Goal: Task Accomplishment & Management: Manage account settings

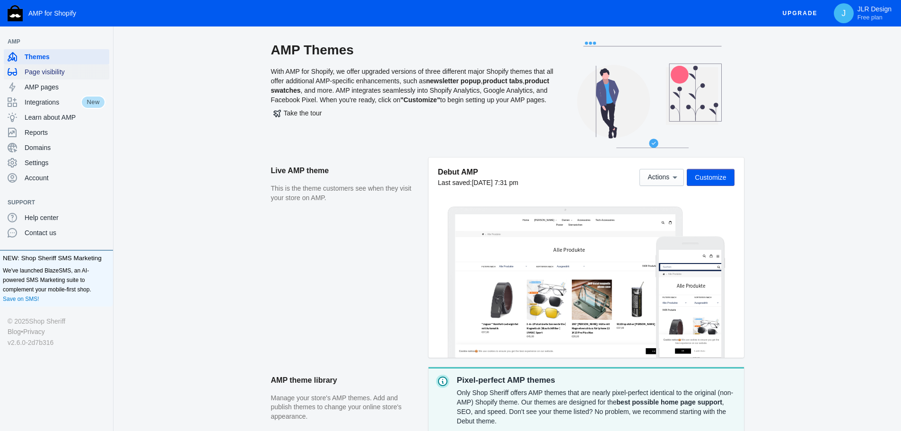
click at [59, 72] on span "Page visibility" at bounding box center [65, 71] width 81 height 9
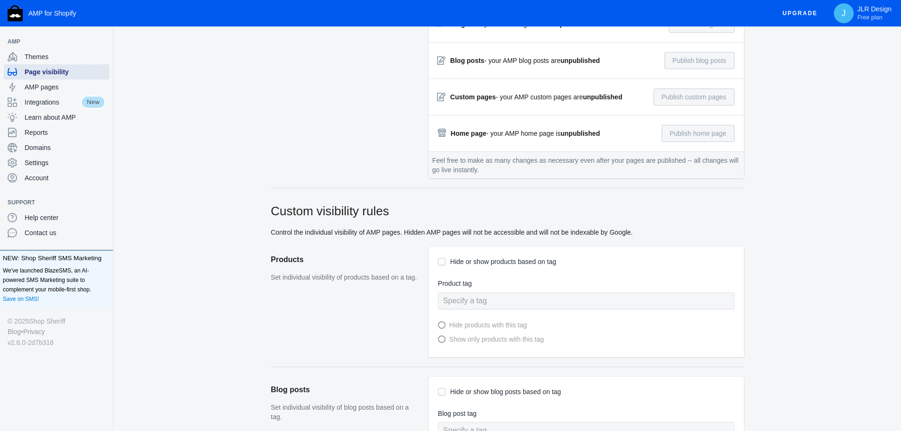
scroll to position [237, 0]
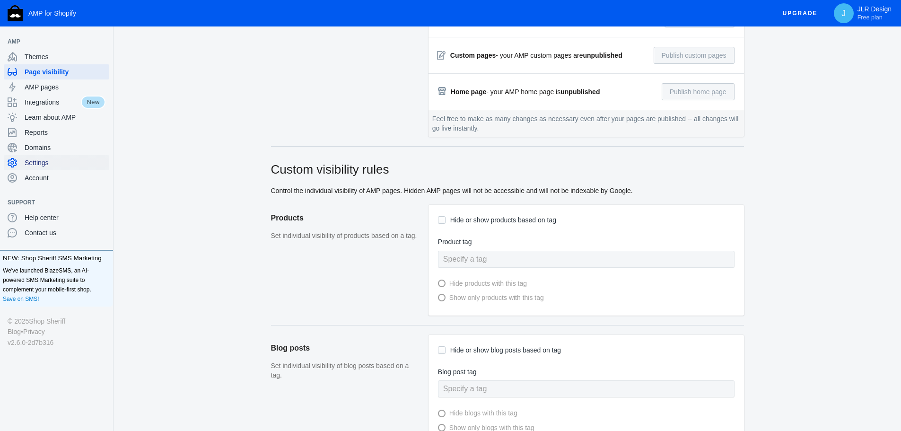
click at [57, 163] on span "Settings" at bounding box center [65, 162] width 81 height 9
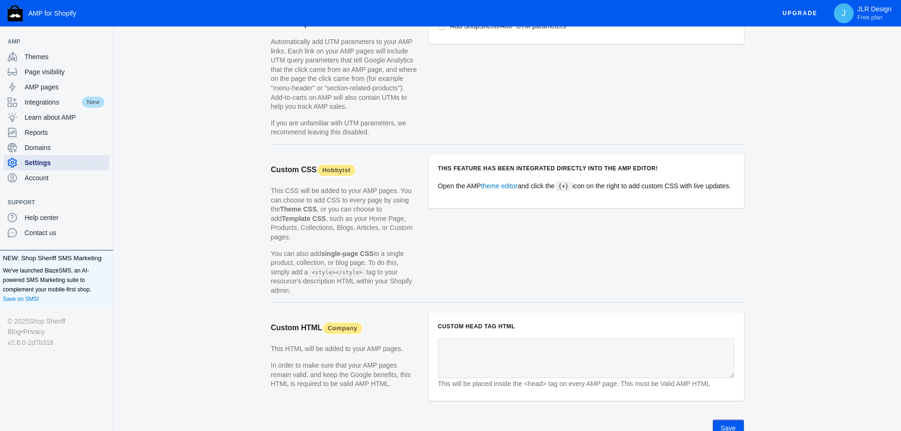
scroll to position [867, 0]
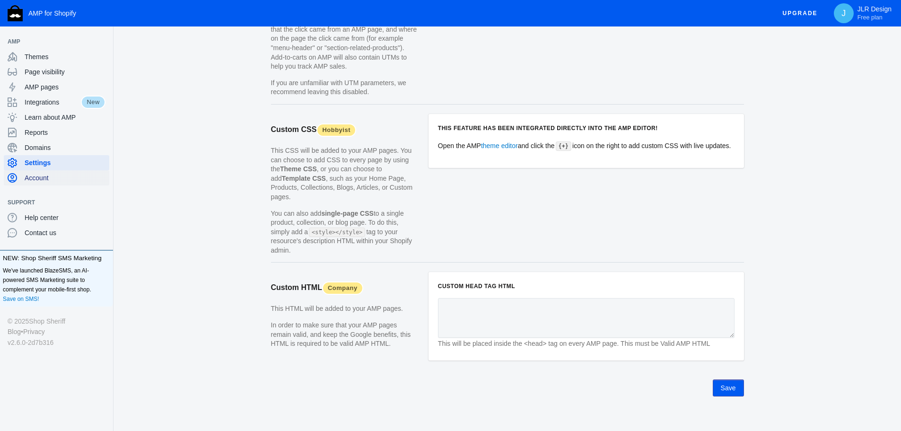
click at [45, 180] on span "Account" at bounding box center [65, 177] width 81 height 9
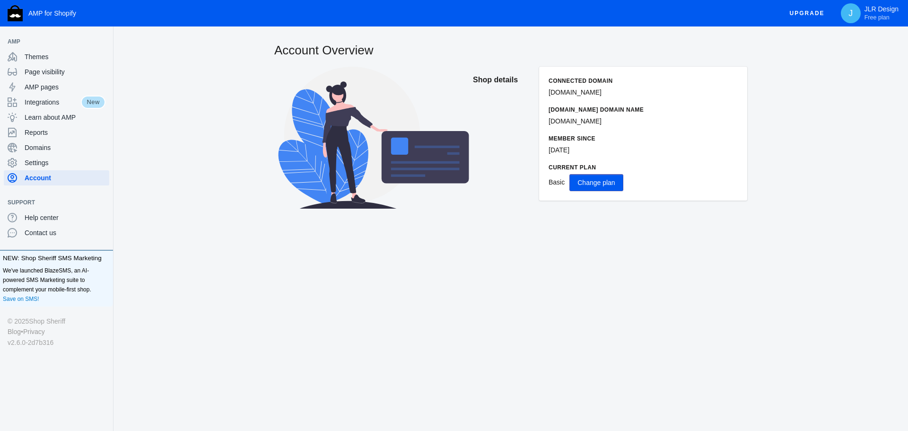
click at [592, 184] on span "Change plan" at bounding box center [596, 183] width 37 height 8
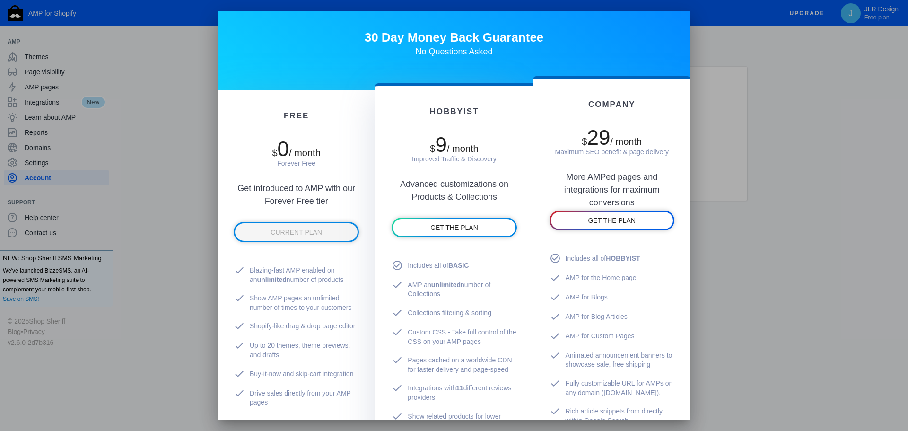
click at [173, 74] on div at bounding box center [454, 215] width 908 height 431
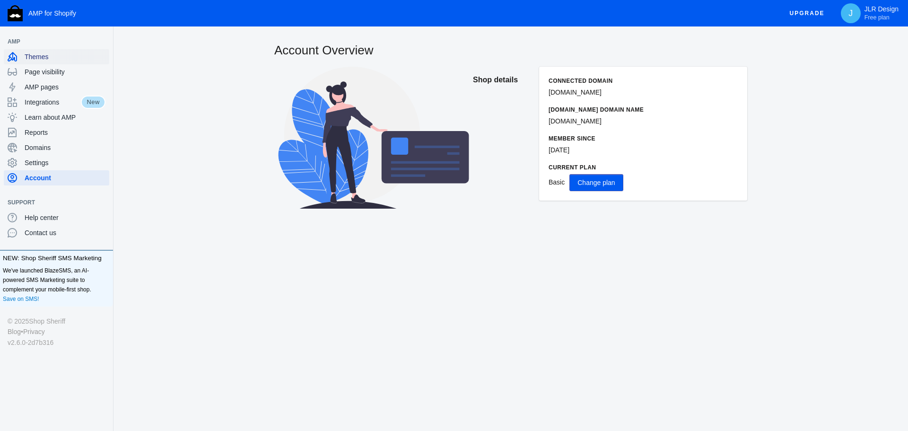
click at [32, 58] on span "Themes" at bounding box center [65, 56] width 81 height 9
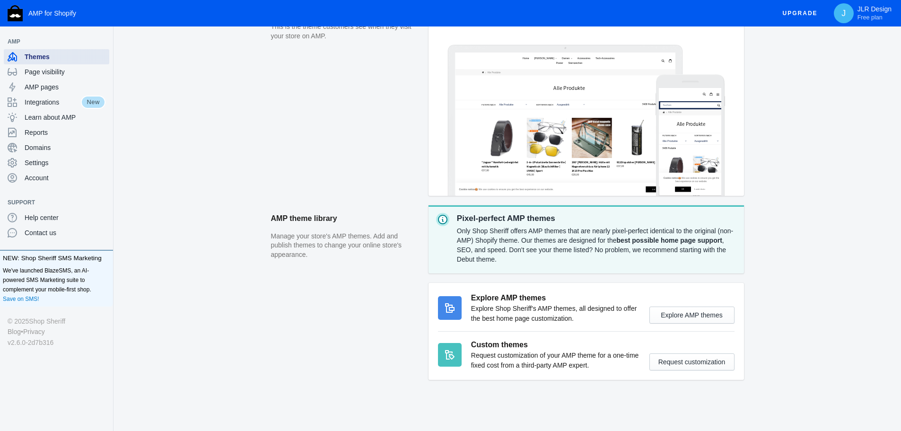
scroll to position [164, 0]
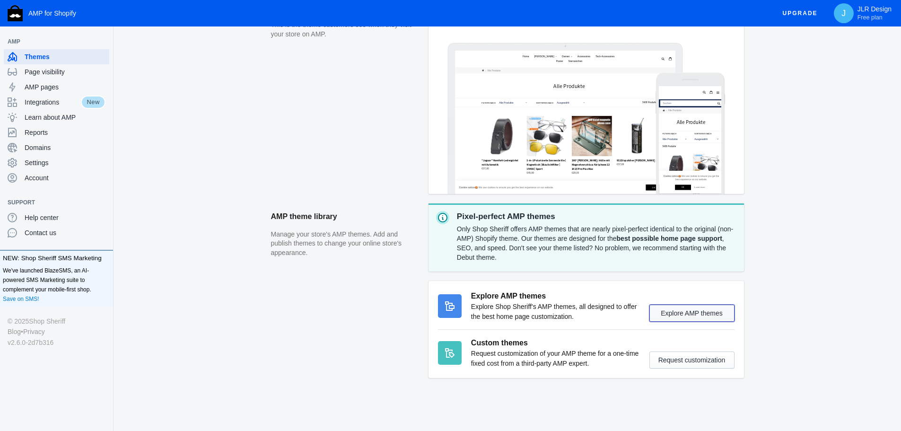
click at [687, 307] on button "Explore AMP themes" at bounding box center [691, 313] width 85 height 17
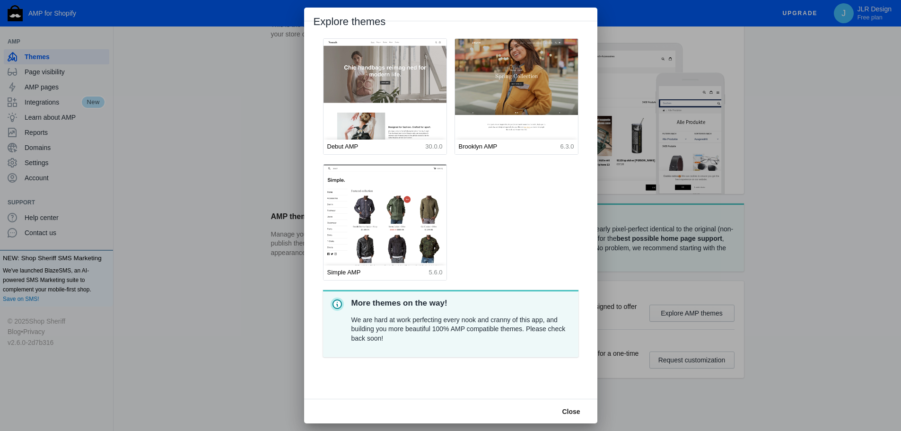
click at [743, 269] on div at bounding box center [450, 215] width 901 height 431
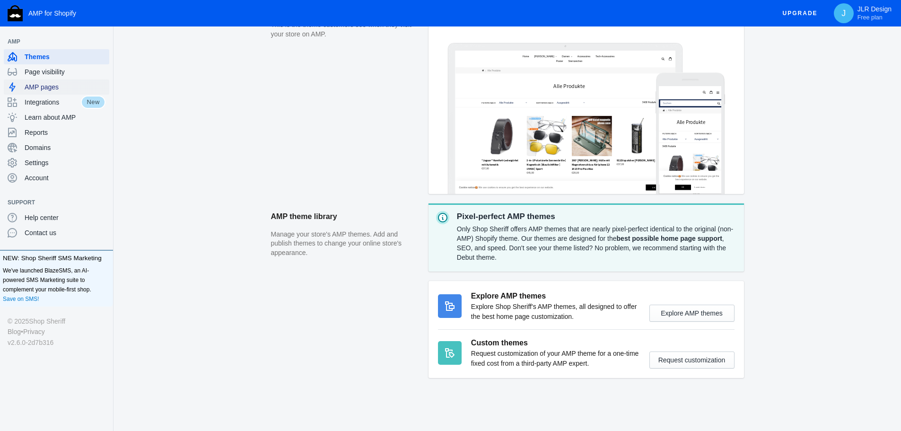
click at [40, 87] on span "AMP pages" at bounding box center [65, 86] width 81 height 9
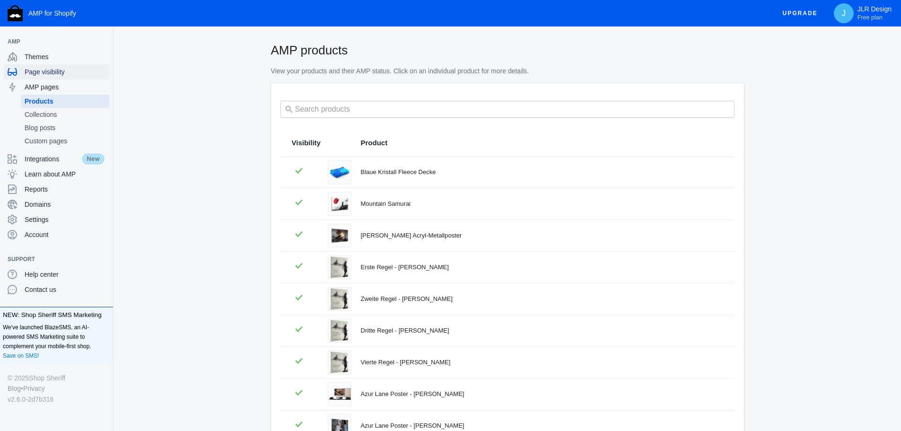
click at [44, 75] on span "Page visibility" at bounding box center [65, 71] width 81 height 9
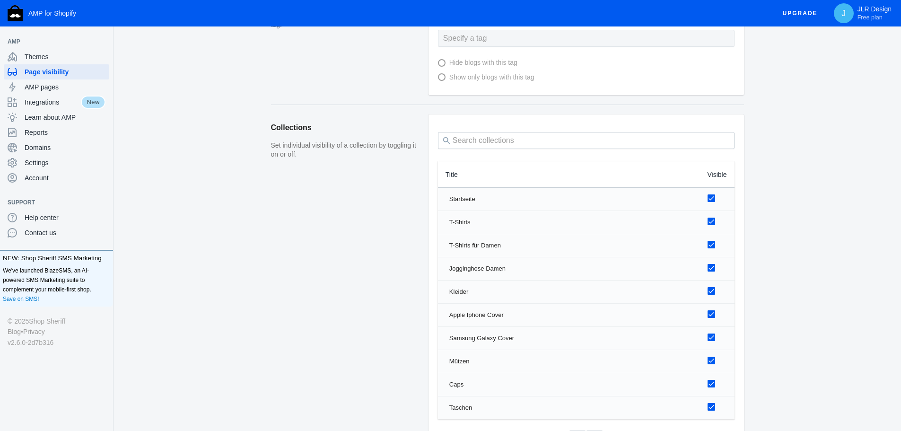
scroll to position [568, 0]
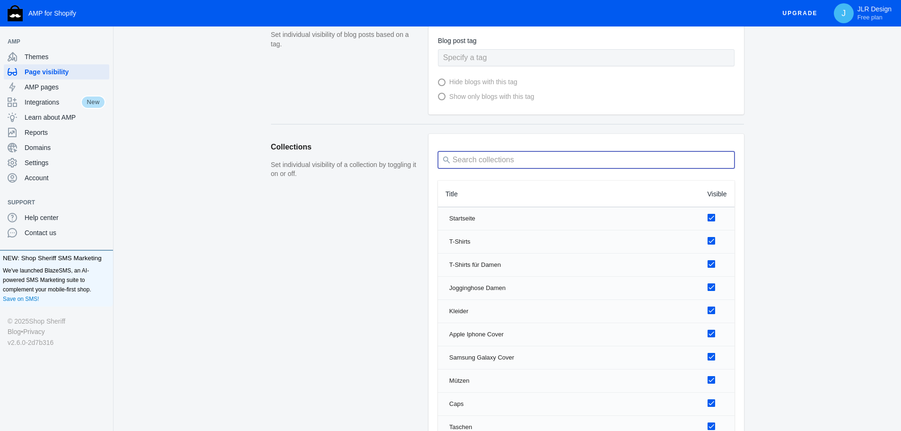
click at [494, 160] on input "search" at bounding box center [586, 159] width 297 height 17
type input "satchel"
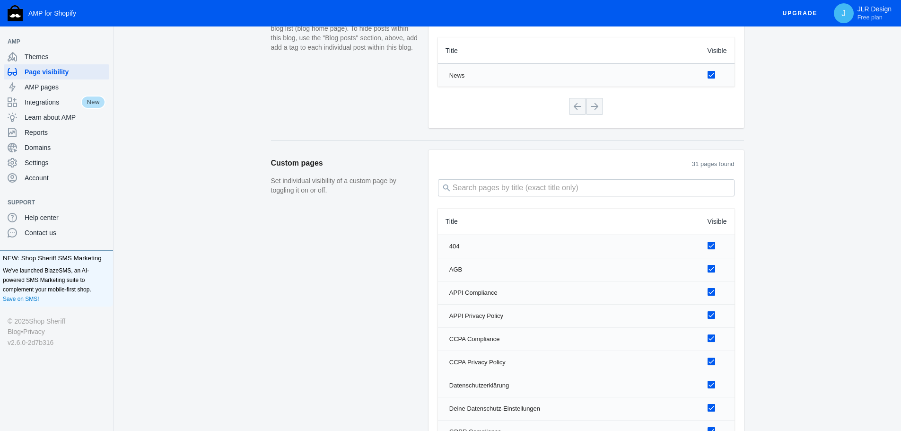
scroll to position [899, 0]
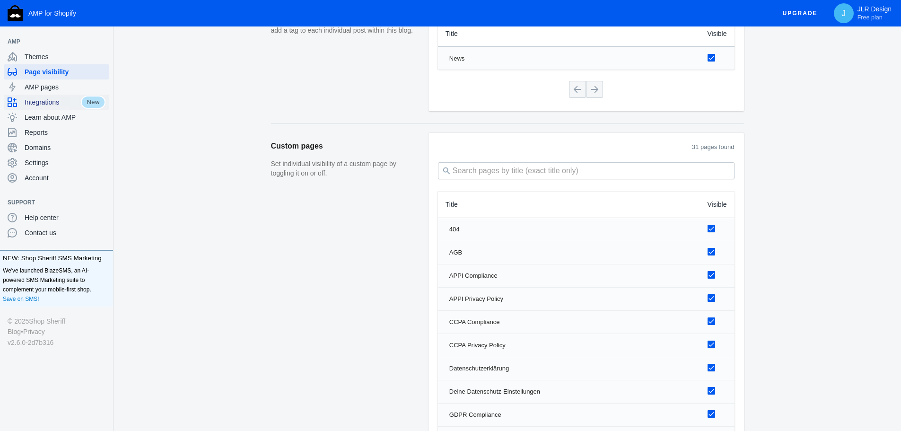
click at [47, 102] on span "Integrations" at bounding box center [53, 101] width 56 height 9
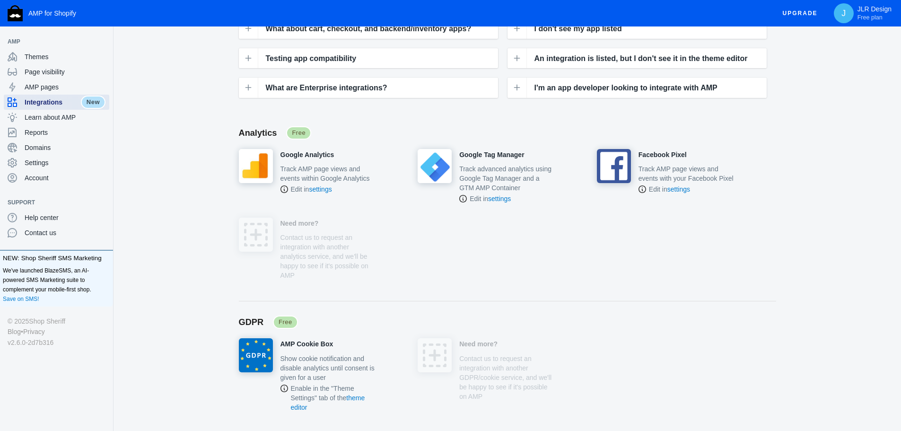
scroll to position [142, 0]
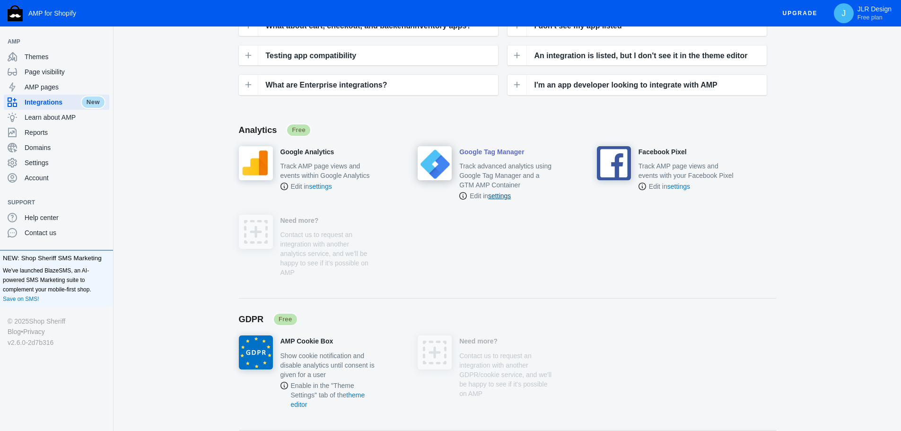
click at [501, 199] on link "settings" at bounding box center [499, 196] width 23 height 8
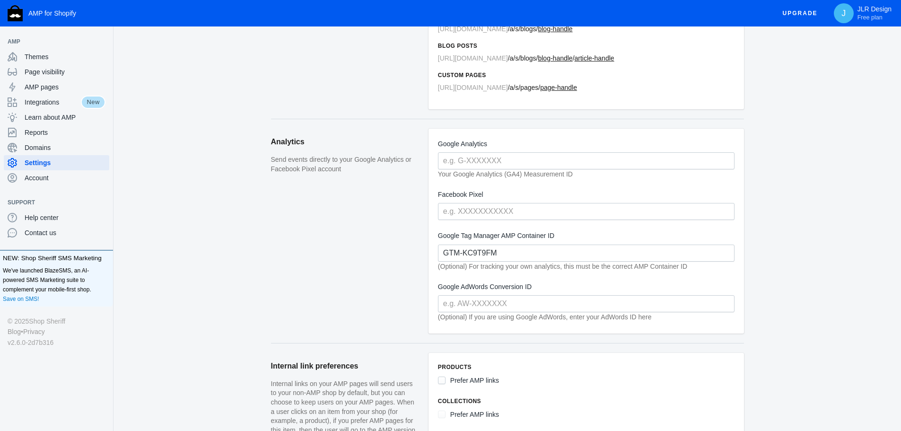
scroll to position [142, 0]
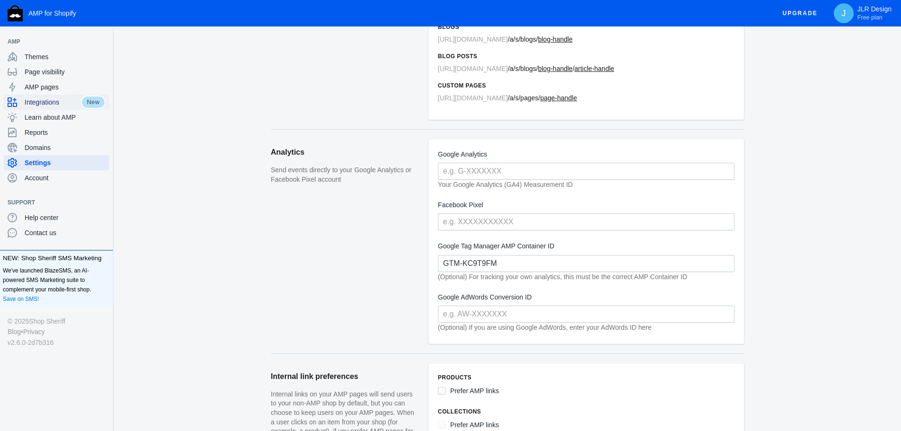
click at [46, 103] on span "Integrations" at bounding box center [53, 101] width 56 height 9
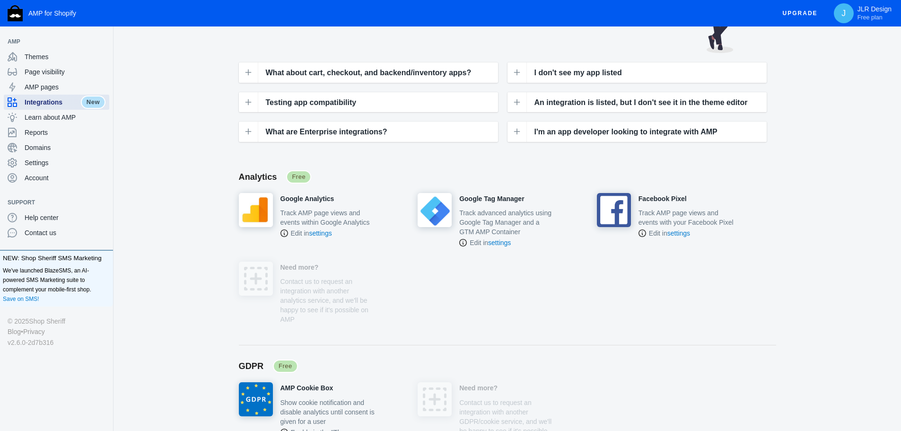
scroll to position [95, 0]
click at [683, 237] on link "settings" at bounding box center [678, 234] width 23 height 8
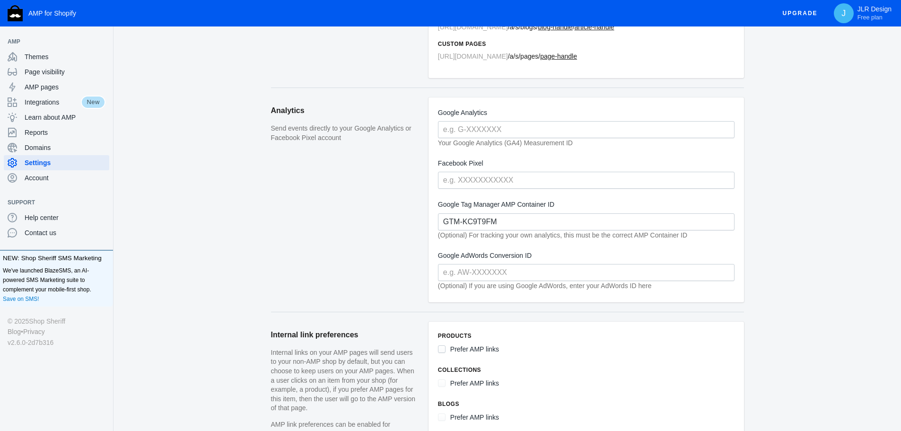
scroll to position [142, 0]
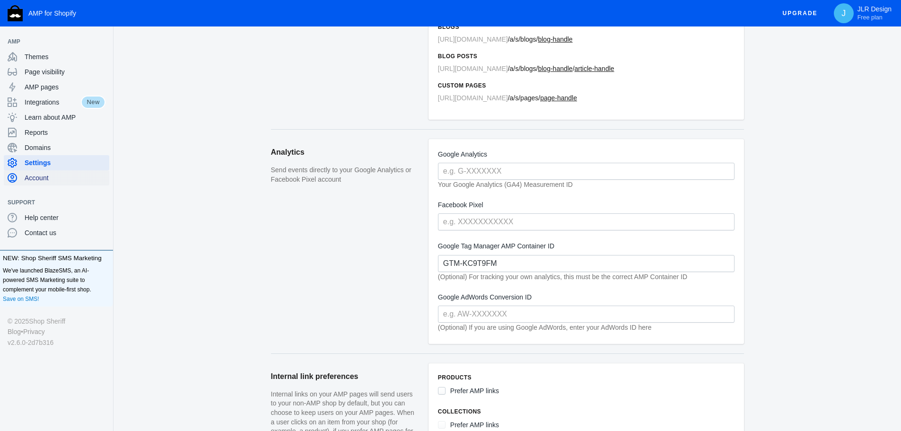
click at [53, 176] on span "Account" at bounding box center [65, 177] width 81 height 9
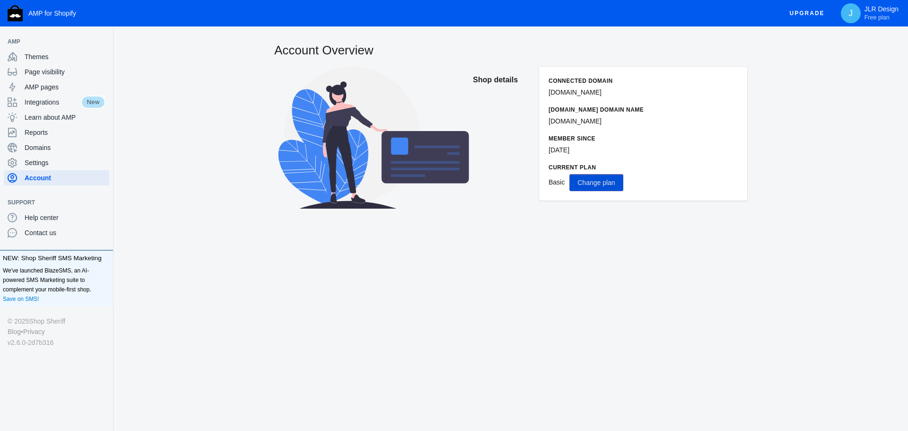
click at [599, 183] on span "Change plan" at bounding box center [596, 183] width 37 height 8
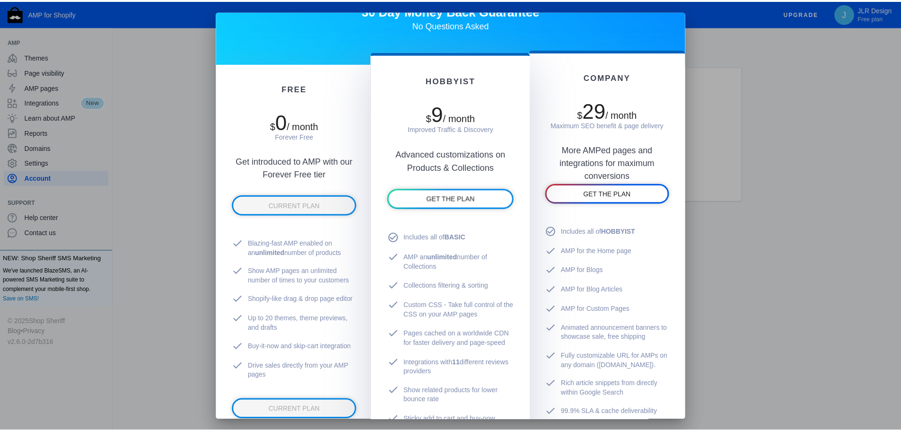
scroll to position [231, 0]
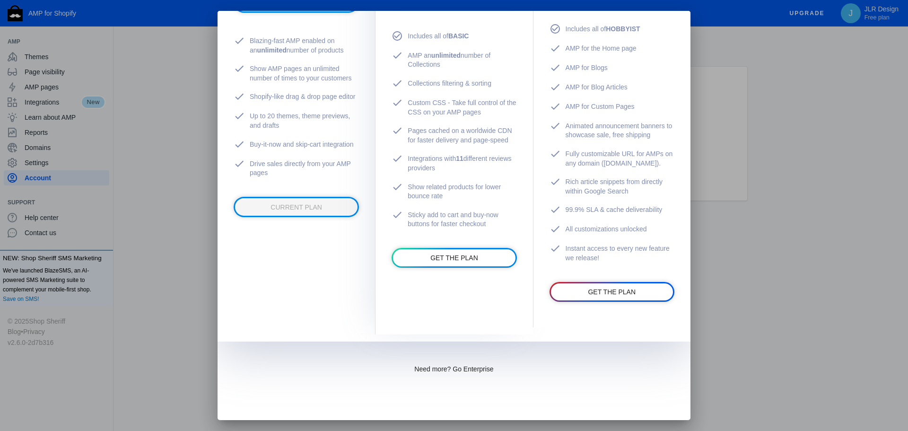
click at [194, 167] on div at bounding box center [454, 215] width 908 height 431
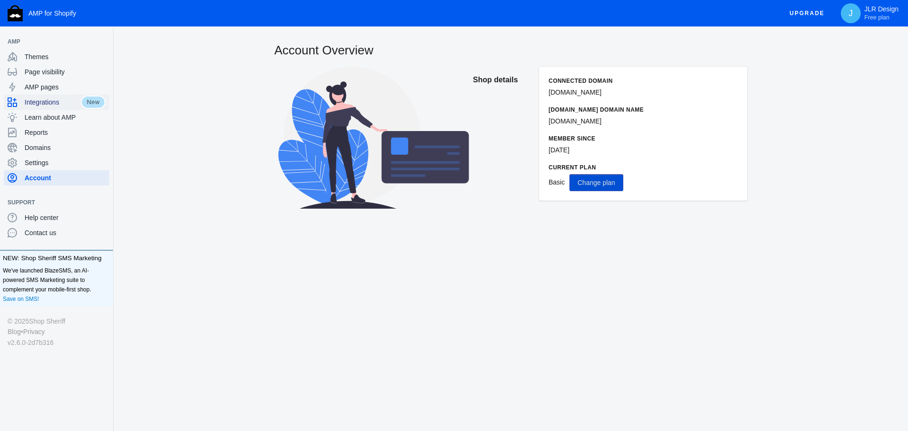
click at [53, 105] on span "Integrations" at bounding box center [53, 101] width 56 height 9
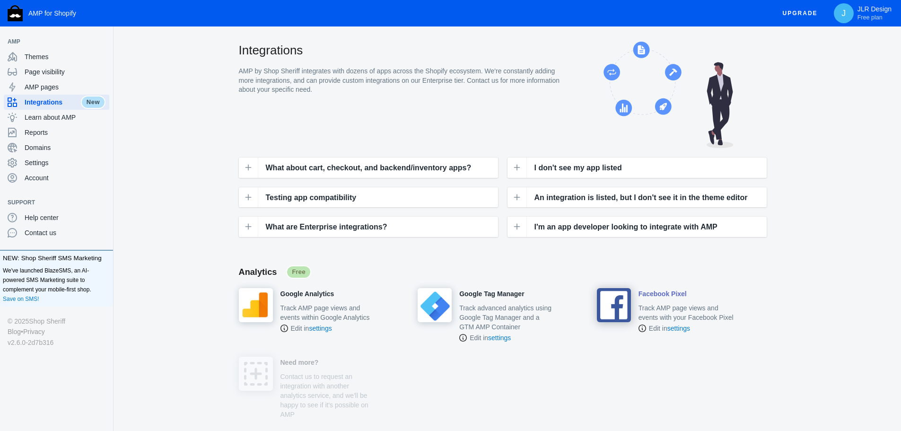
click at [668, 313] on p "Track AMP page views and events with your Facebook Pixel" at bounding box center [687, 312] width 96 height 19
click at [671, 295] on h4 "Facebook Pixel" at bounding box center [663, 294] width 48 height 9
click at [676, 326] on link "settings" at bounding box center [678, 328] width 23 height 8
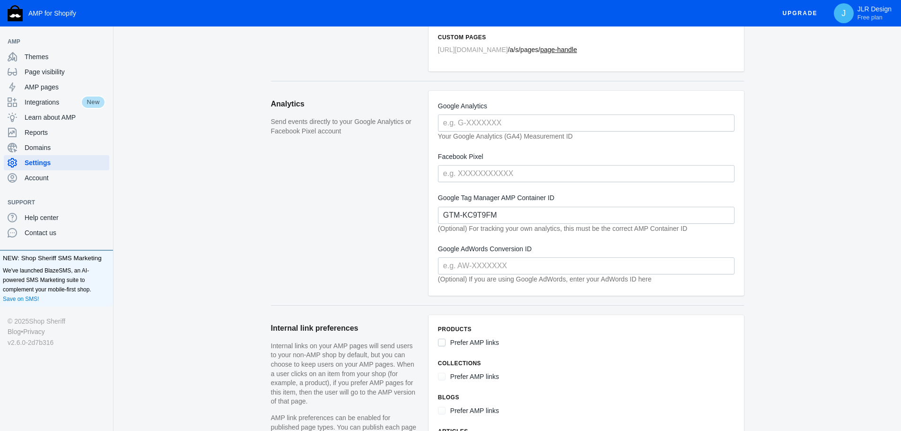
scroll to position [189, 0]
click at [517, 173] on input "text" at bounding box center [586, 174] width 297 height 17
paste input "922913421733041"
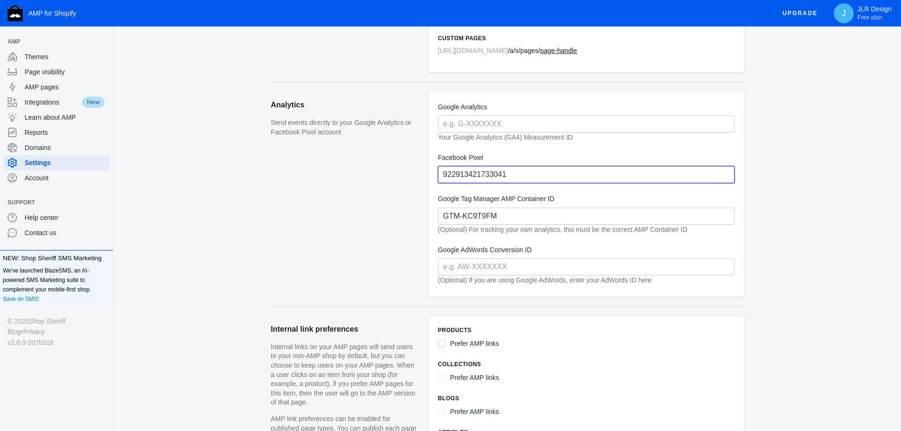
type input "922913421733041"
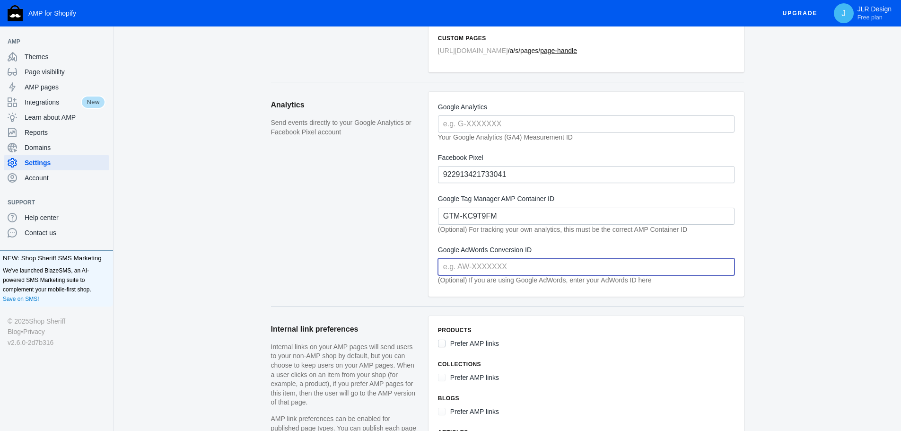
click at [514, 265] on input "text" at bounding box center [586, 266] width 297 height 17
paste input "449-115-6705"
type input "449-115-6705"
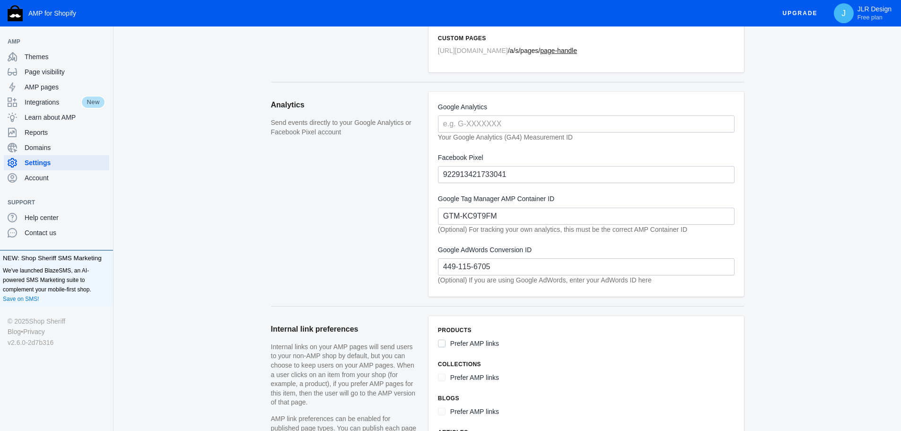
click at [284, 230] on aside "Analytics Send events directly to your Google Analytics or Facebook Pixel accou…" at bounding box center [350, 199] width 158 height 214
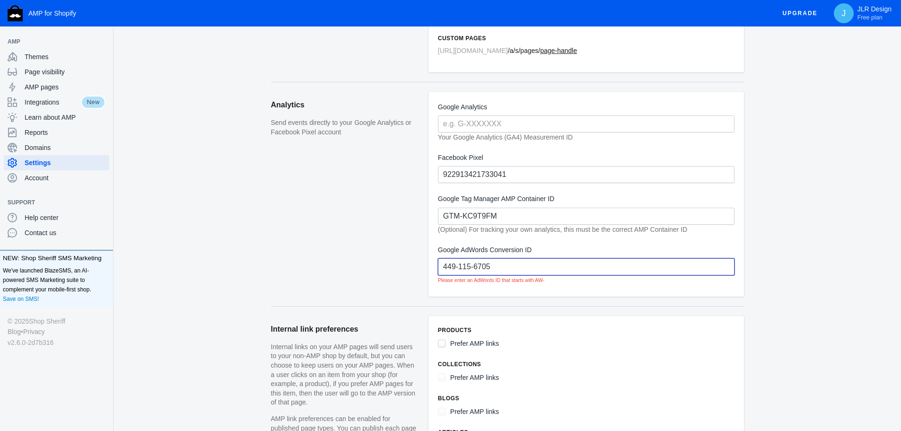
drag, startPoint x: 499, startPoint y: 265, endPoint x: 365, endPoint y: 271, distance: 134.0
click at [377, 266] on section "Analytics Send events directly to your Google Analytics or Facebook Pixel accou…" at bounding box center [507, 194] width 473 height 224
click at [503, 268] on input "text" at bounding box center [586, 266] width 297 height 17
paste input "AW-10777489110"
type input "AW-10777489110"
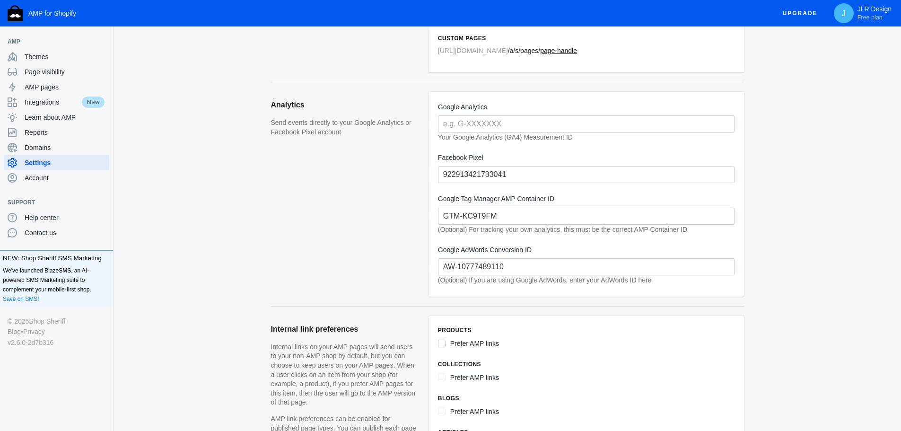
click at [360, 238] on aside "Analytics Send events directly to your Google Analytics or Facebook Pixel accou…" at bounding box center [350, 199] width 158 height 214
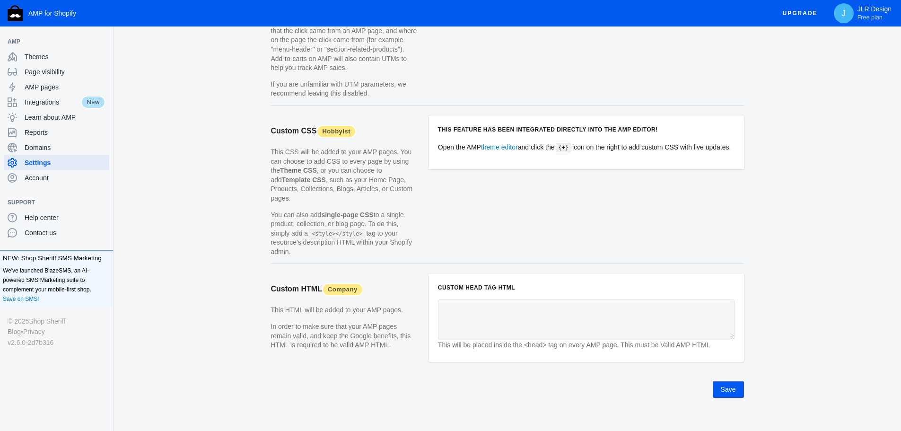
scroll to position [867, 0]
drag, startPoint x: 728, startPoint y: 384, endPoint x: 718, endPoint y: 381, distance: 10.7
click at [728, 383] on button "Save" at bounding box center [728, 387] width 31 height 17
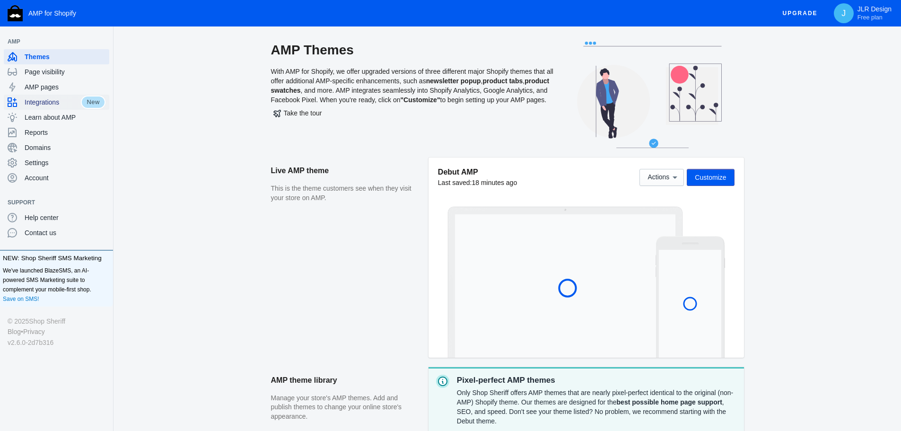
click at [47, 100] on span "Integrations" at bounding box center [53, 101] width 56 height 9
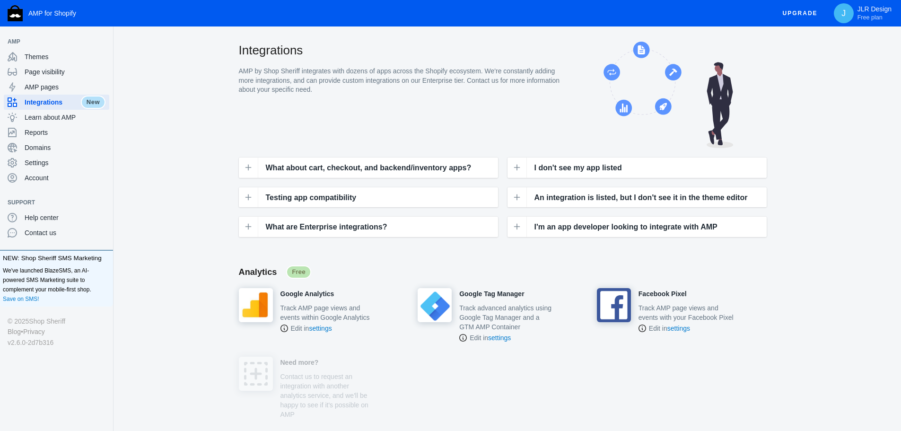
click at [500, 336] on link "settings" at bounding box center [499, 338] width 23 height 8
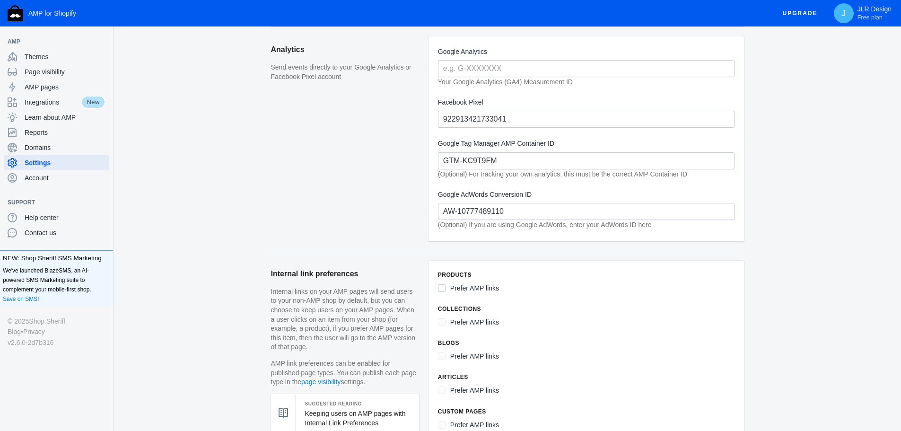
scroll to position [237, 0]
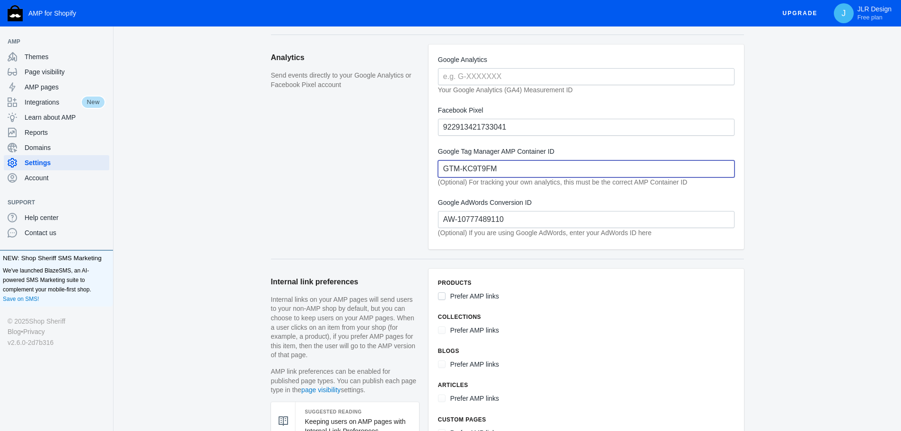
drag, startPoint x: 540, startPoint y: 170, endPoint x: 397, endPoint y: 167, distance: 142.9
click at [399, 167] on section "Analytics Send events directly to your Google Analytics or Facebook Pixel accou…" at bounding box center [507, 147] width 473 height 224
paste input "PK67WF3"
drag, startPoint x: 508, startPoint y: 164, endPoint x: 387, endPoint y: 159, distance: 120.7
click at [389, 160] on section "Analytics Send events directly to your Google Analytics or Facebook Pixel accou…" at bounding box center [507, 147] width 473 height 224
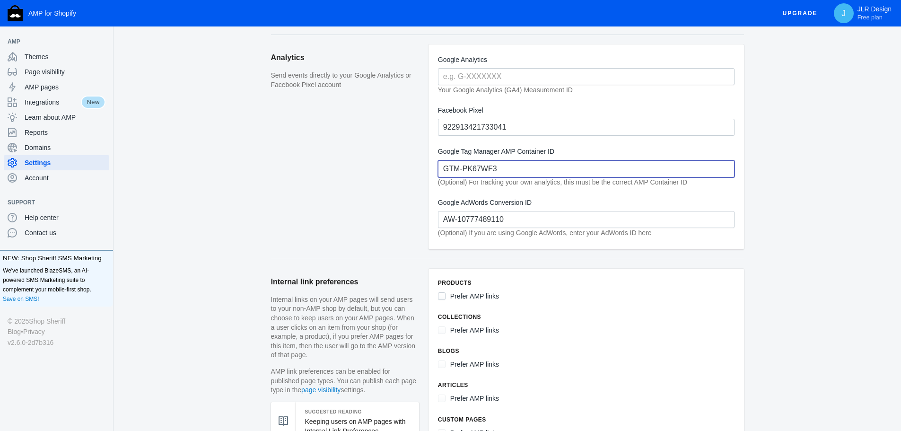
paste input "GTM-MLCPCM3N"
click at [460, 167] on input "GTM-MLCPCM3N" at bounding box center [586, 168] width 297 height 17
type input "GTM-MLCPCM3N"
click at [316, 163] on aside "Analytics Send events directly to your Google Analytics or Facebook Pixel accou…" at bounding box center [350, 151] width 158 height 214
click at [285, 188] on aside "Analytics Send events directly to your Google Analytics or Facebook Pixel accou…" at bounding box center [350, 151] width 158 height 214
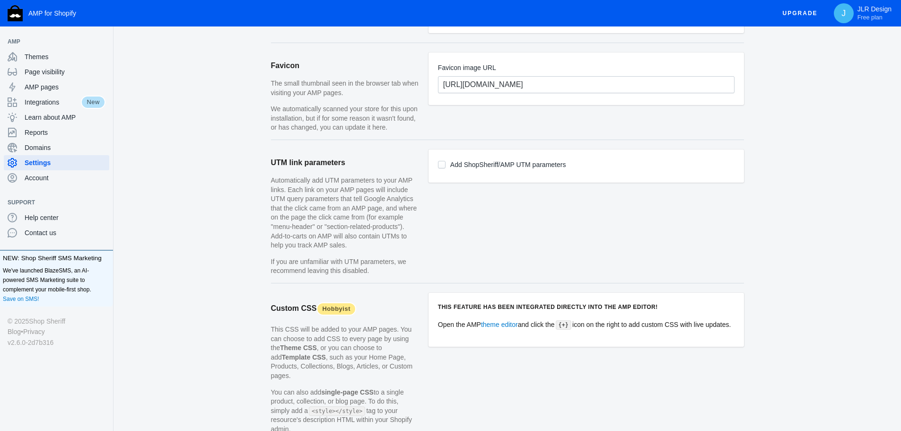
scroll to position [867, 0]
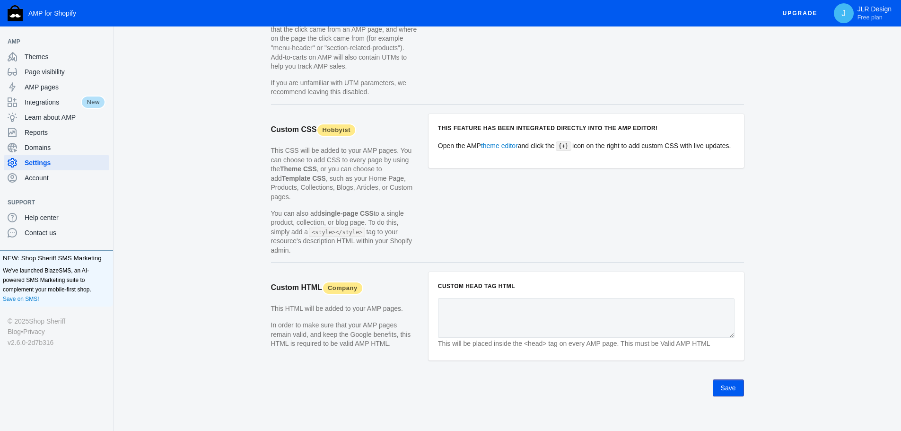
click at [728, 379] on button "Save" at bounding box center [728, 387] width 31 height 17
